Goal: Task Accomplishment & Management: Manage account settings

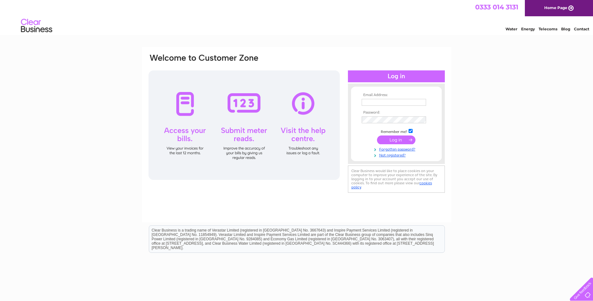
type input "[EMAIL_ADDRESS][DOMAIN_NAME]"
click at [393, 141] on input "submit" at bounding box center [396, 139] width 38 height 9
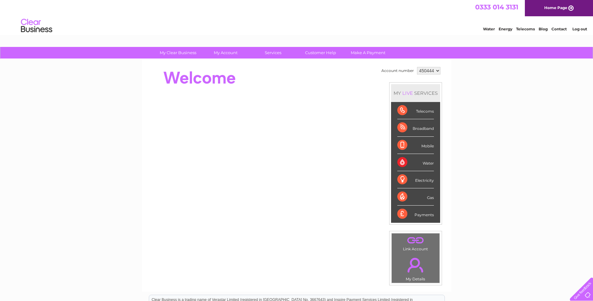
click at [577, 28] on link "Log out" at bounding box center [579, 29] width 15 height 5
